Goal: Task Accomplishment & Management: Use online tool/utility

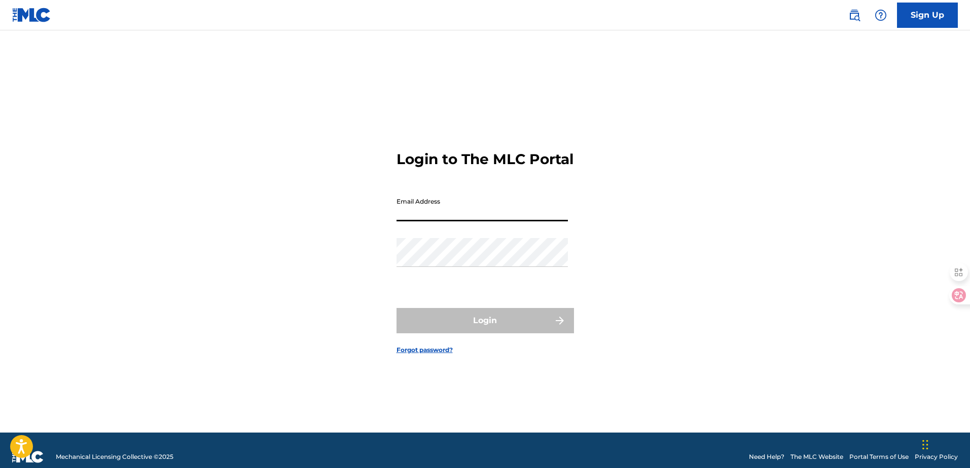
type input "[EMAIL_ADDRESS][DOMAIN_NAME]"
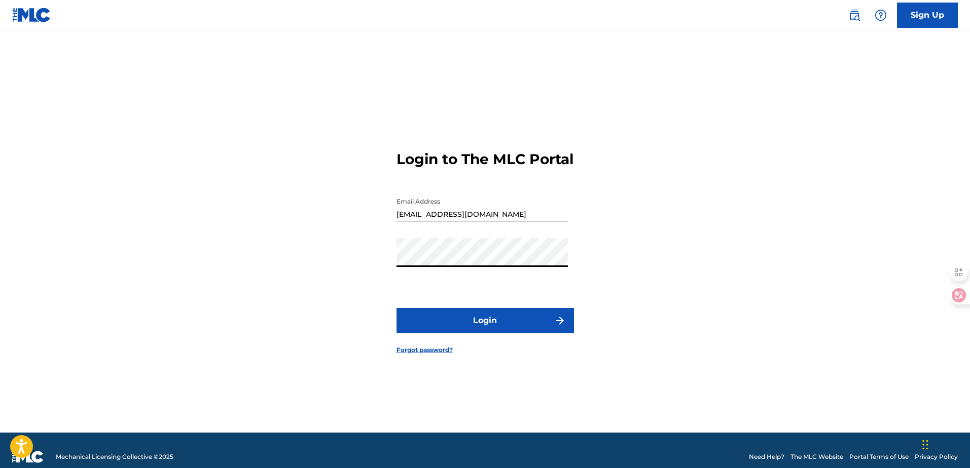
click at [471, 334] on button "Login" at bounding box center [484, 320] width 177 height 25
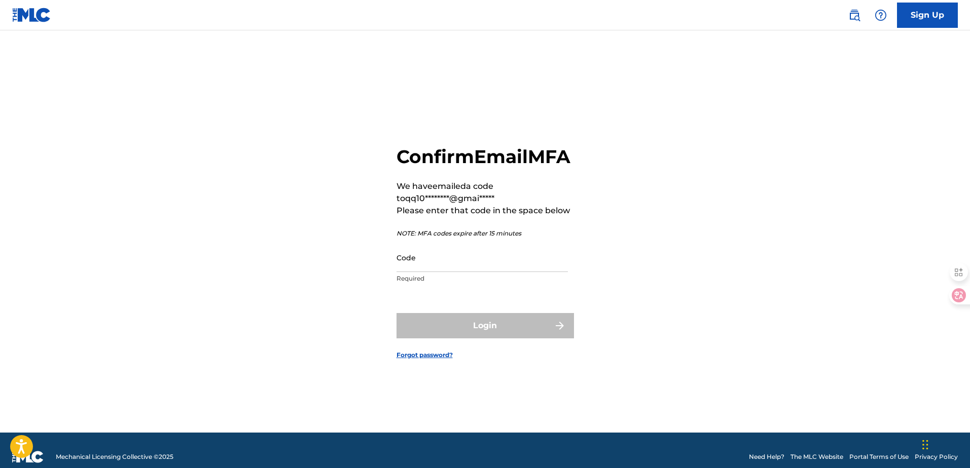
drag, startPoint x: 447, startPoint y: 278, endPoint x: 346, endPoint y: 117, distance: 189.9
click at [447, 272] on input "Code" at bounding box center [481, 257] width 171 height 29
paste input "317700"
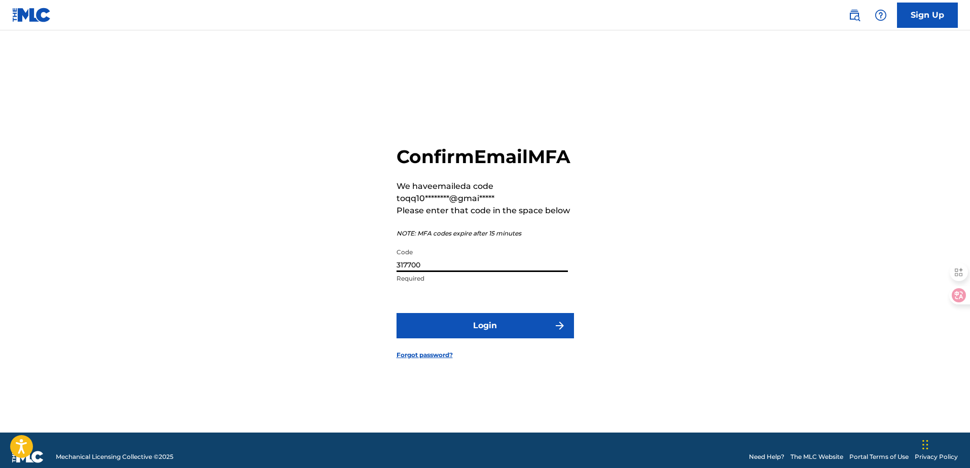
type input "317700"
click at [455, 339] on button "Login" at bounding box center [484, 325] width 177 height 25
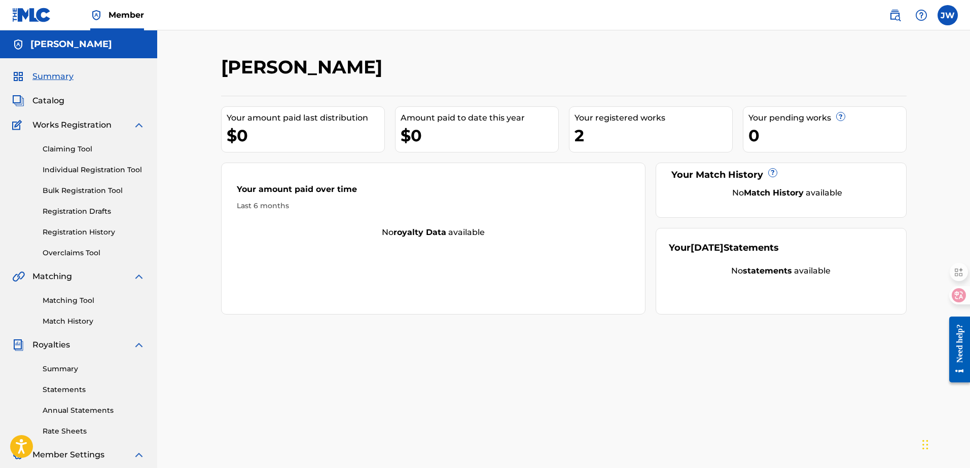
click at [88, 155] on div "Claiming Tool Individual Registration Tool Bulk Registration Tool Registration …" at bounding box center [78, 194] width 133 height 127
click at [81, 150] on link "Claiming Tool" at bounding box center [94, 149] width 102 height 11
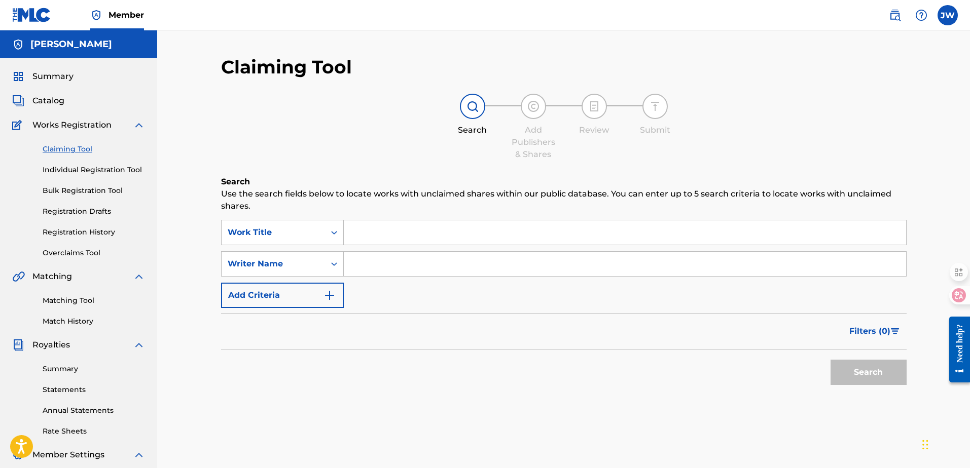
click at [69, 176] on div "Claiming Tool Individual Registration Tool Bulk Registration Tool Registration …" at bounding box center [78, 194] width 133 height 127
click at [73, 174] on link "Individual Registration Tool" at bounding box center [94, 170] width 102 height 11
